Goal: Navigation & Orientation: Understand site structure

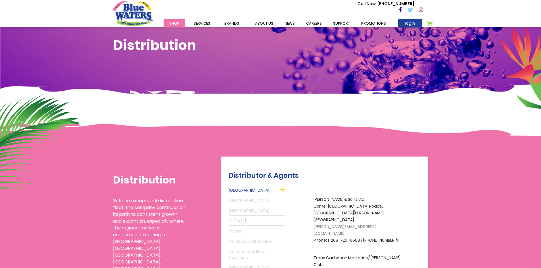
scroll to position [28, 0]
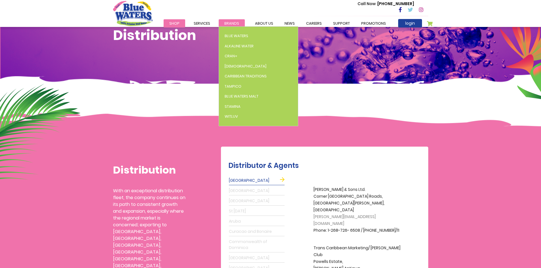
click at [227, 22] on span "Brands" at bounding box center [231, 23] width 15 height 5
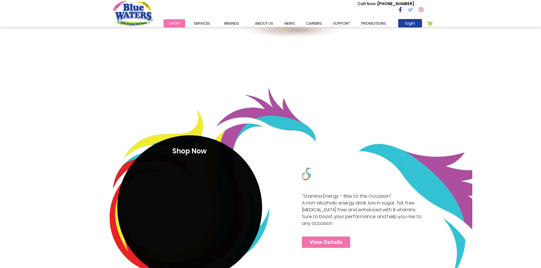
scroll to position [1022, 0]
click at [342, 243] on link "View Details" at bounding box center [326, 241] width 48 height 11
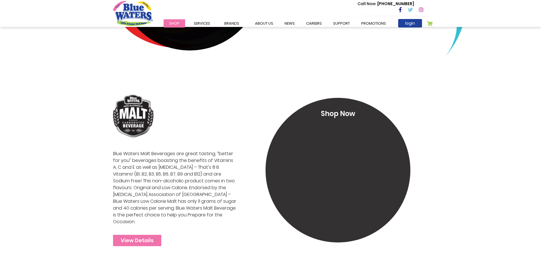
scroll to position [1306, 0]
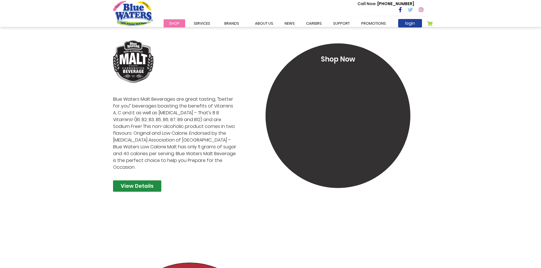
click at [133, 181] on link "View Details" at bounding box center [137, 186] width 48 height 11
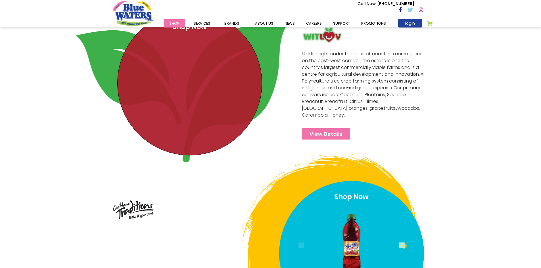
scroll to position [1561, 0]
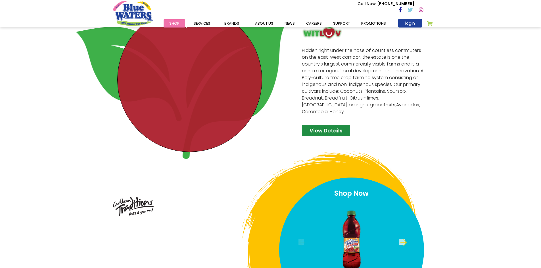
click at [345, 125] on link "View Details" at bounding box center [326, 130] width 48 height 11
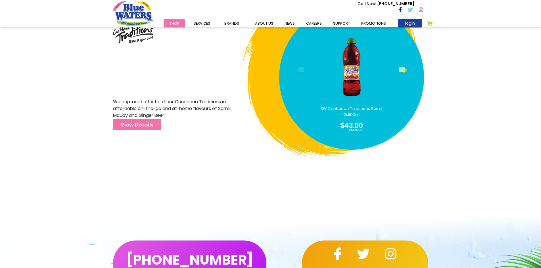
scroll to position [1732, 0]
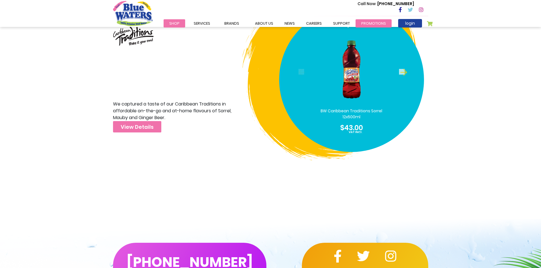
click at [375, 22] on link "Promotions" at bounding box center [373, 23] width 36 height 8
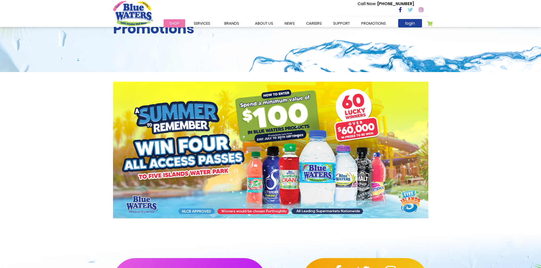
scroll to position [28, 0]
click at [311, 25] on link "careers" at bounding box center [313, 23] width 27 height 8
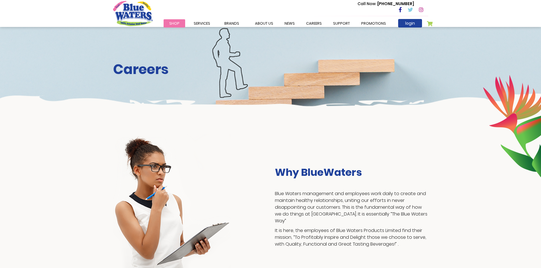
click at [289, 25] on link "News" at bounding box center [290, 23] width 22 height 8
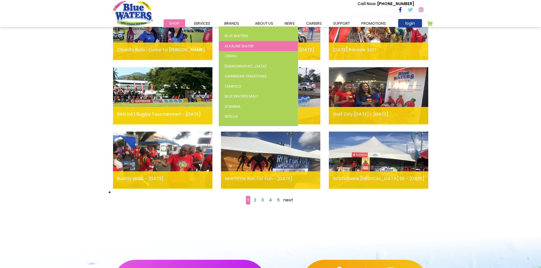
scroll to position [312, 0]
